Goal: Task Accomplishment & Management: Manage account settings

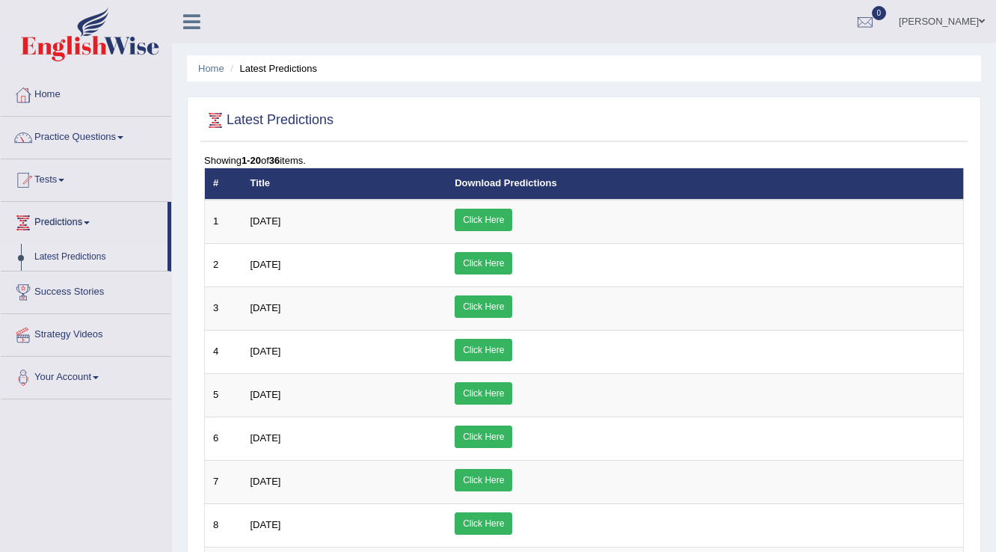
click at [946, 22] on link "Amanjot Kaur" at bounding box center [942, 19] width 108 height 39
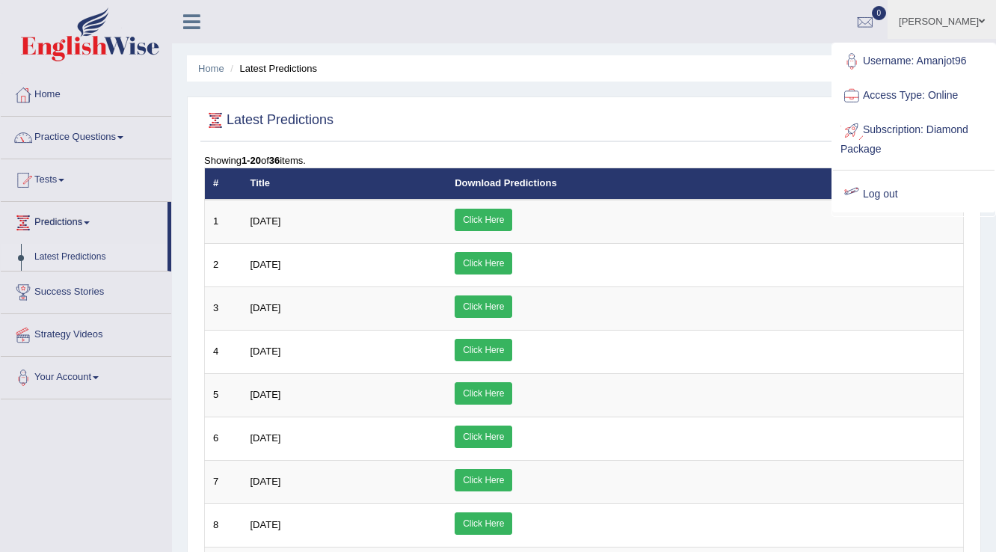
click at [880, 196] on link "Log out" at bounding box center [914, 194] width 162 height 34
